Goal: Information Seeking & Learning: Check status

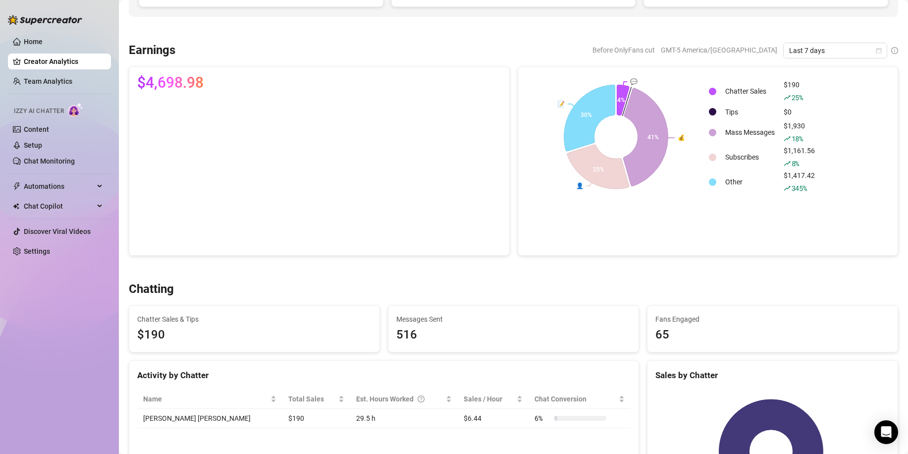
scroll to position [149, 0]
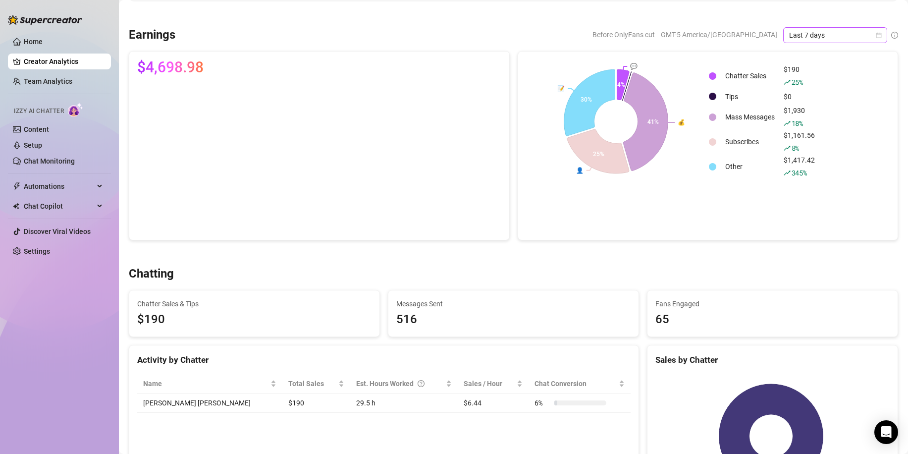
click at [816, 37] on span "Last 7 days" at bounding box center [835, 35] width 92 height 15
drag, startPoint x: 824, startPoint y: 106, endPoint x: 821, endPoint y: 110, distance: 5.1
click at [824, 106] on div "Last 90 days" at bounding box center [827, 102] width 88 height 11
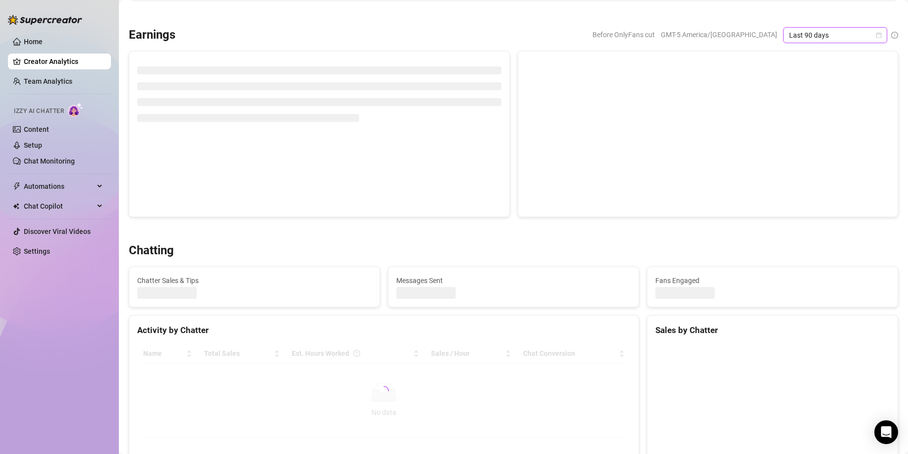
click at [815, 39] on span "Last 90 days" at bounding box center [835, 35] width 92 height 15
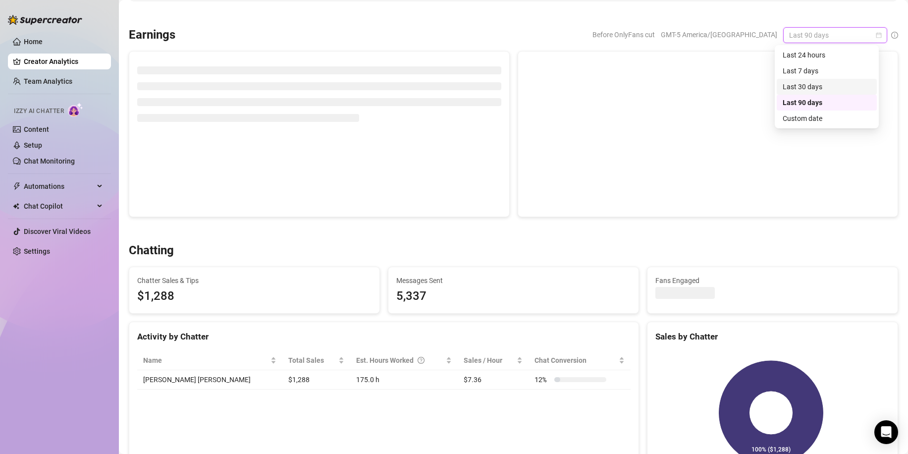
click at [823, 87] on div "Last 30 days" at bounding box center [827, 86] width 88 height 11
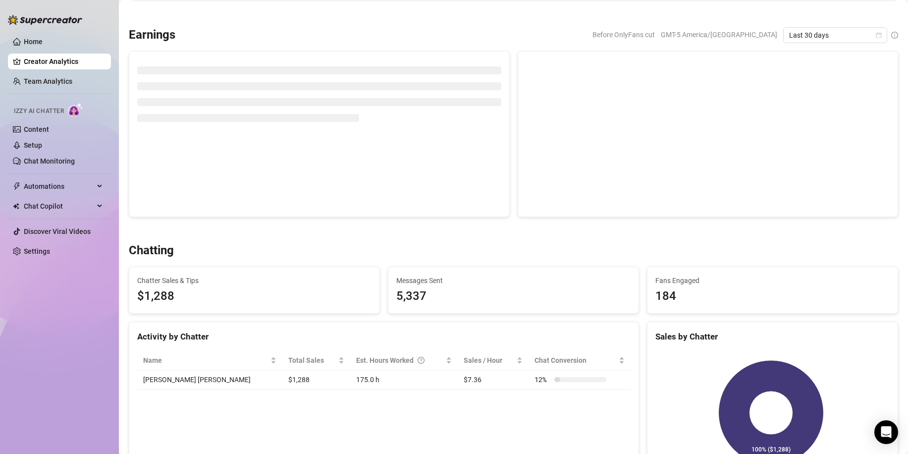
click at [219, 198] on div at bounding box center [319, 134] width 381 height 166
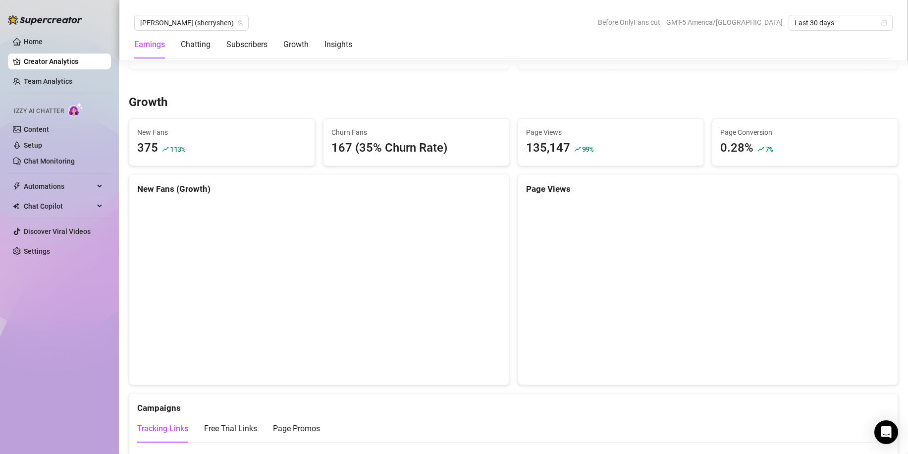
scroll to position [843, 0]
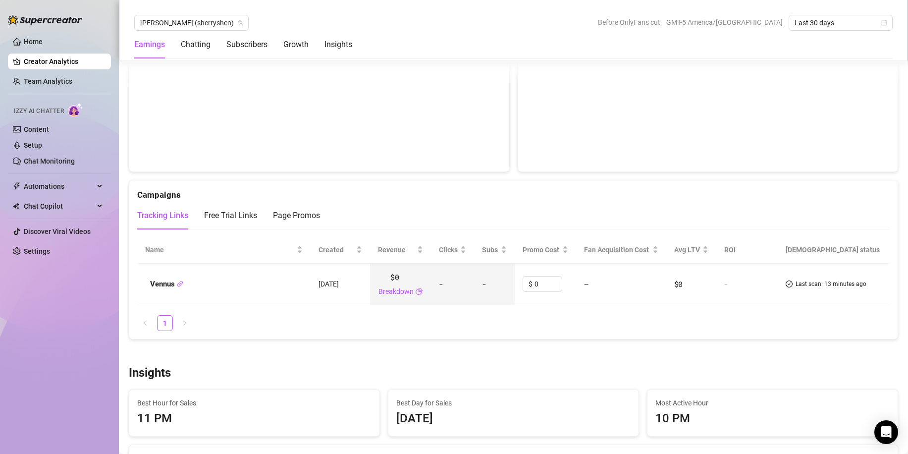
click at [755, 406] on span "Most Active Hour" at bounding box center [773, 402] width 234 height 11
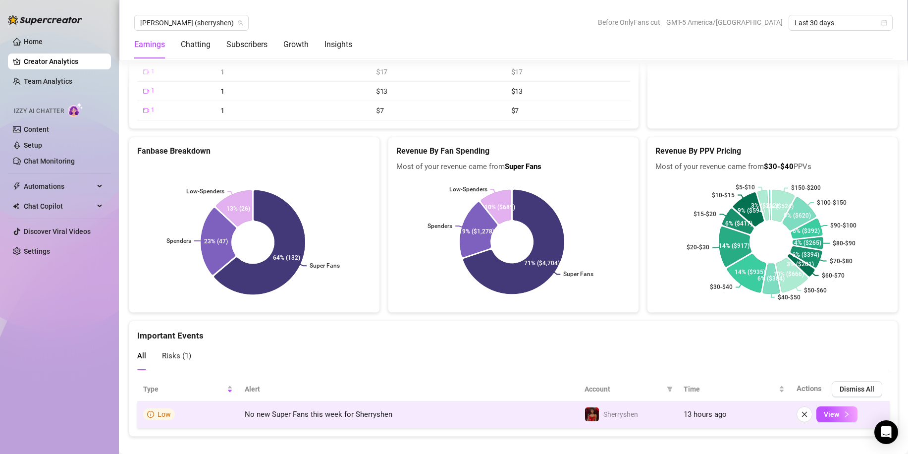
scroll to position [1755, 0]
